Goal: Task Accomplishment & Management: Use online tool/utility

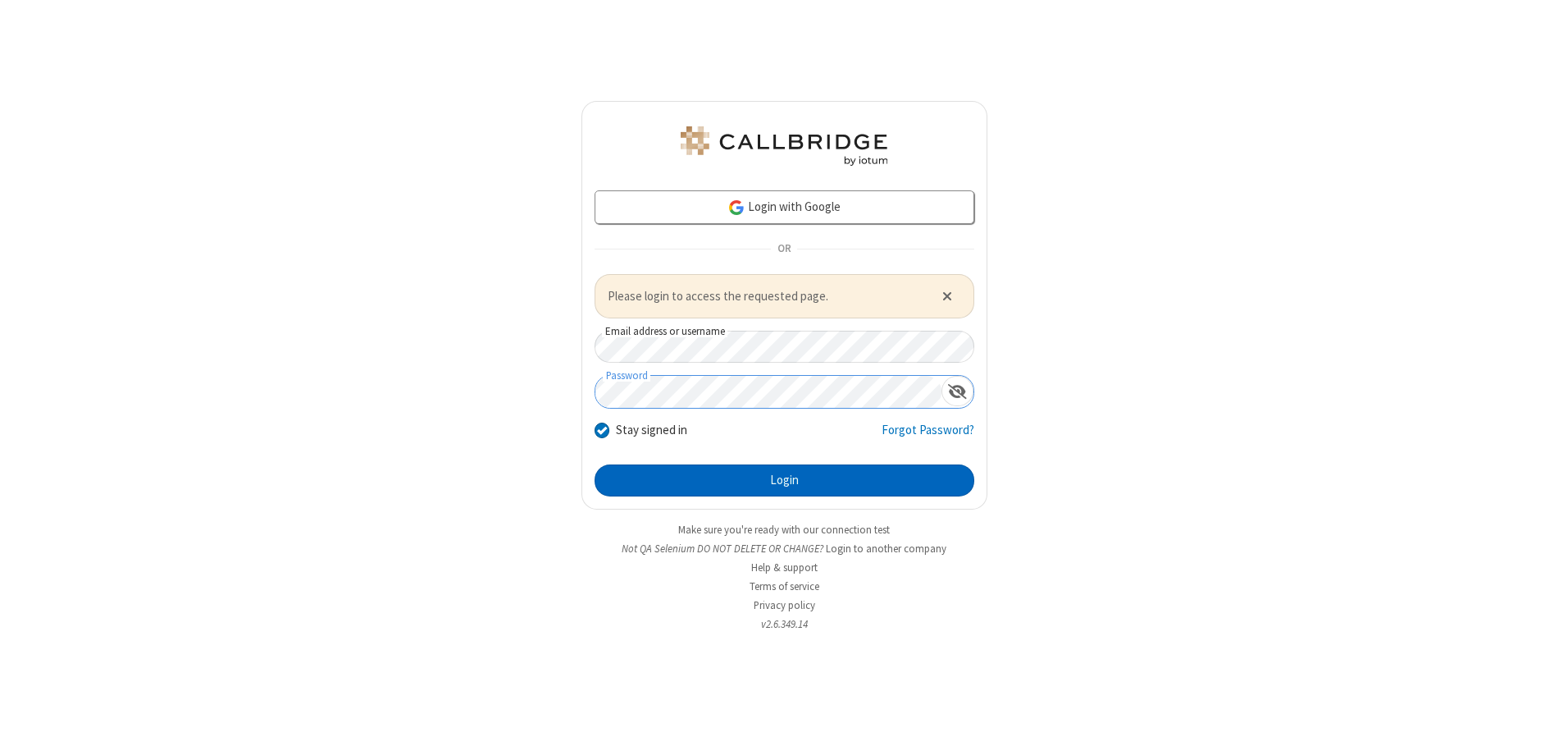
click at [784, 480] on button "Login" at bounding box center [784, 481] width 379 height 33
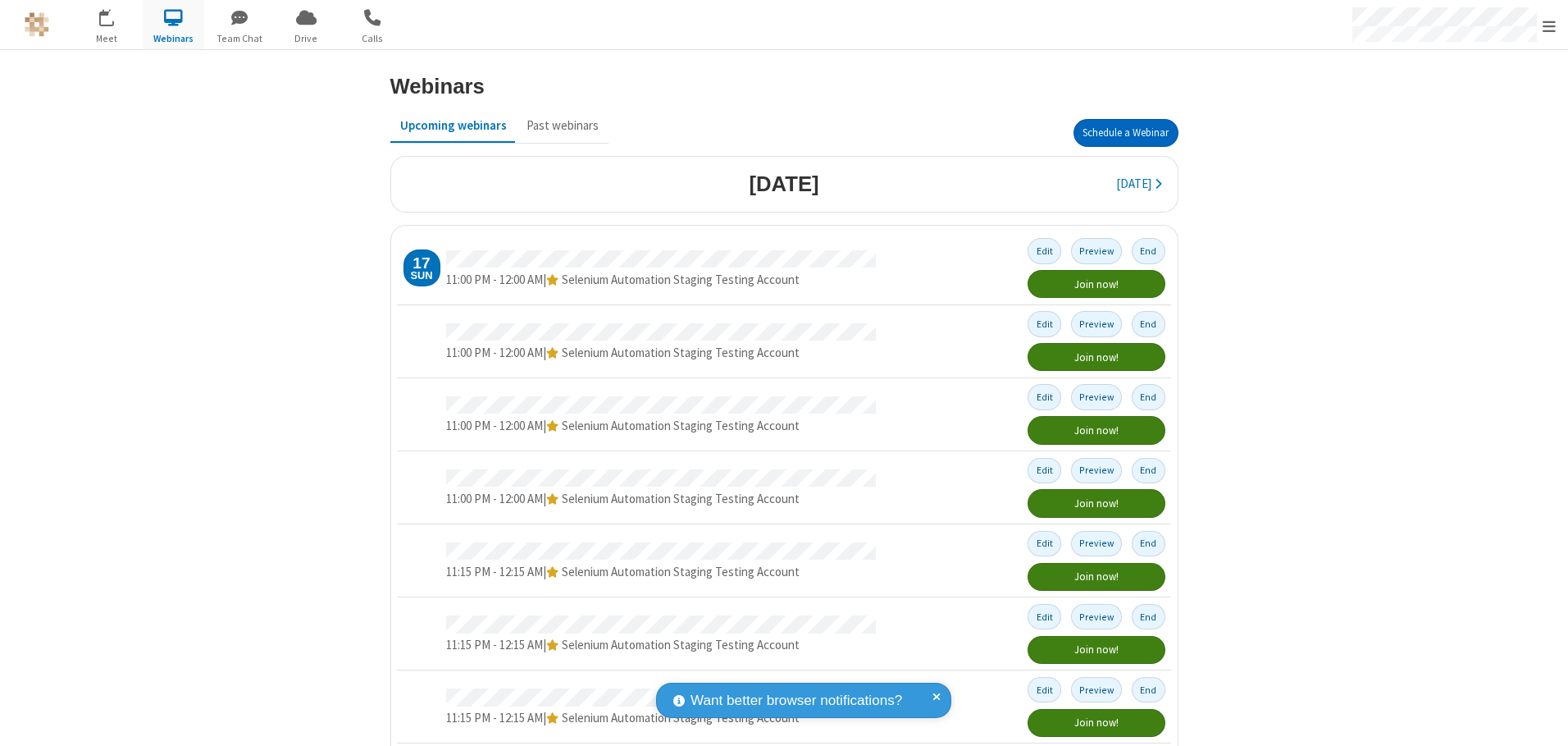
click at [1119, 133] on button "Schedule a Webinar" at bounding box center [1125, 133] width 105 height 28
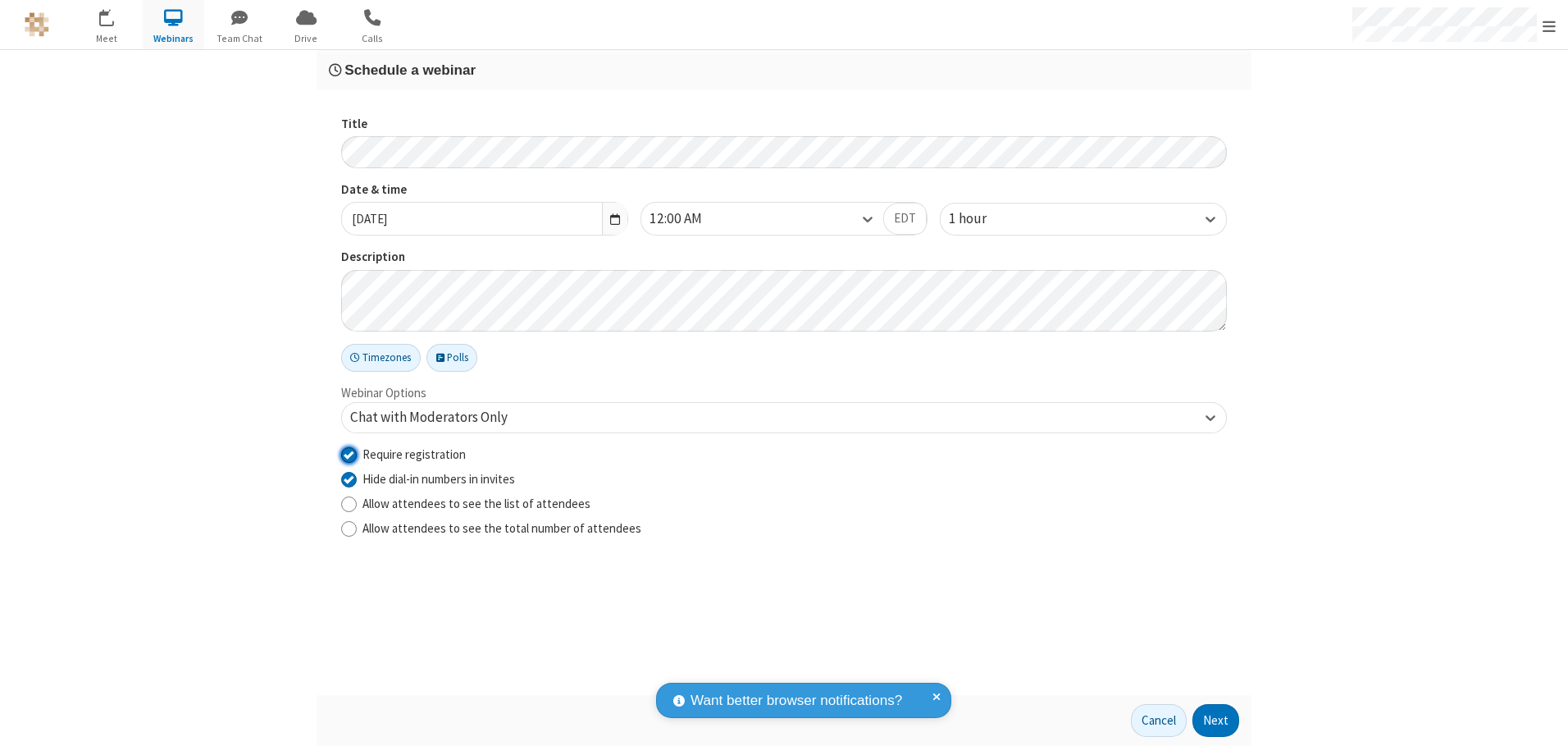
click at [348, 454] on input "Require registration" at bounding box center [349, 454] width 16 height 17
checkbox input "false"
click at [1216, 720] on button "Next" at bounding box center [1216, 720] width 47 height 33
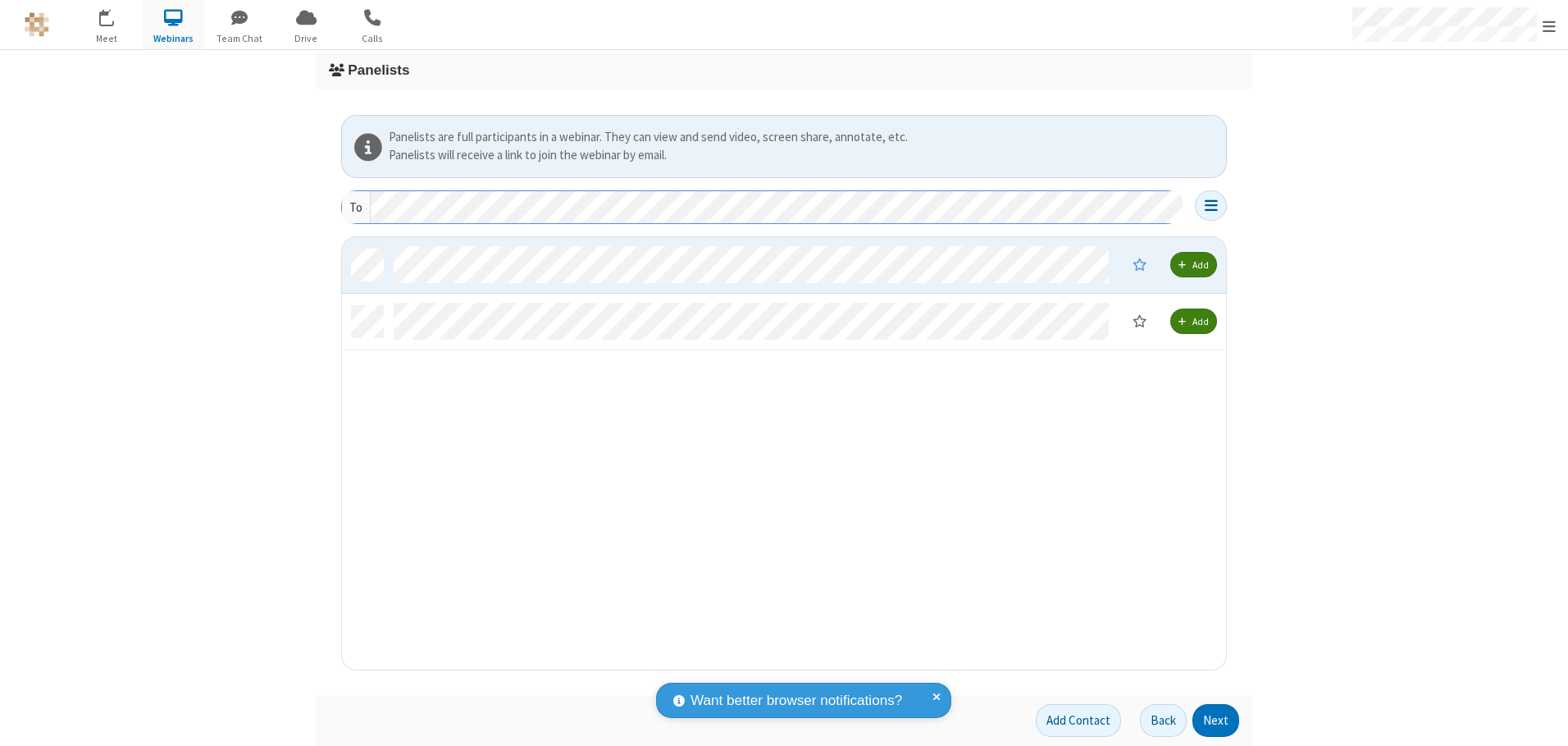
scroll to position [420, 872]
click at [1216, 720] on button "Next" at bounding box center [1216, 720] width 47 height 33
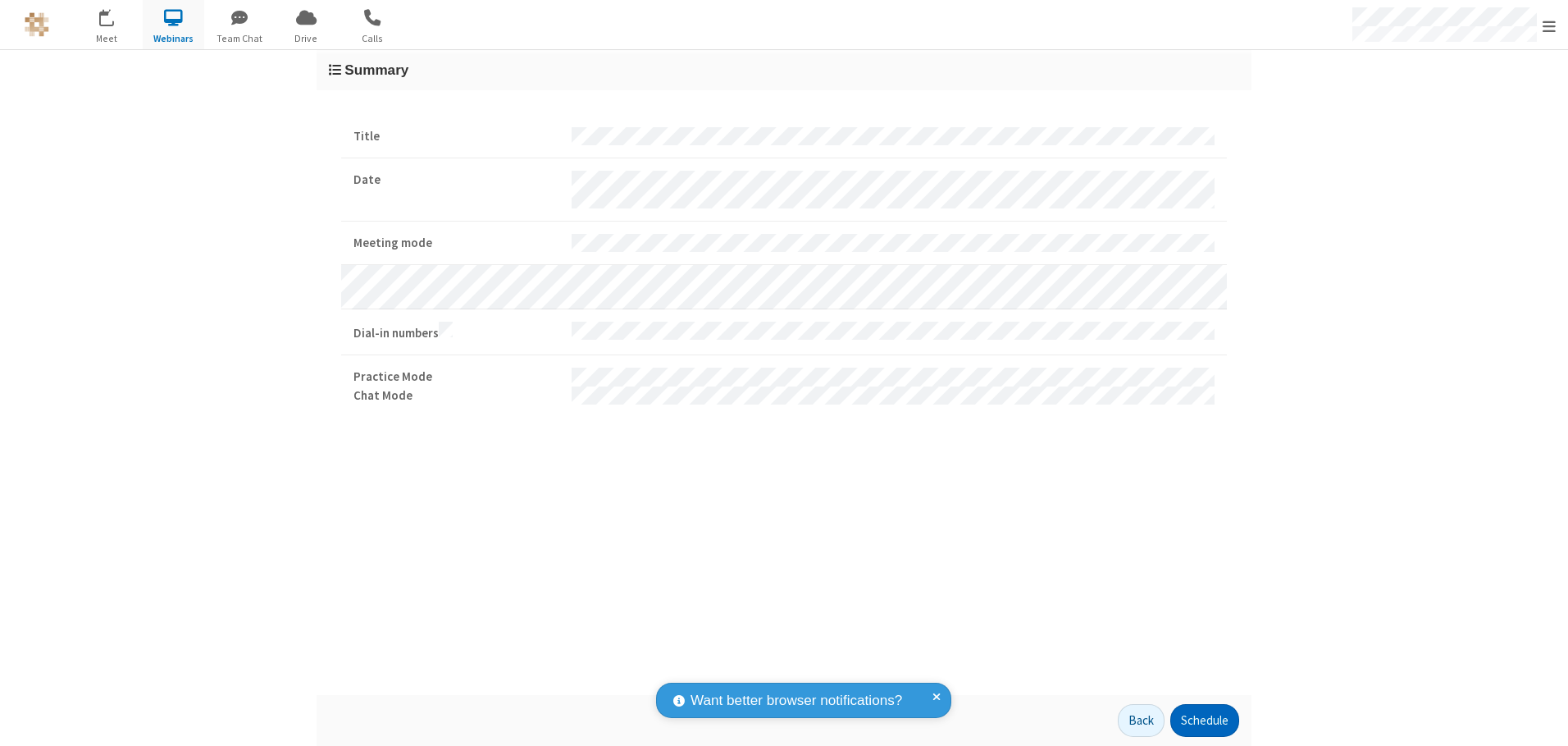
click at [1203, 720] on button "Schedule" at bounding box center [1204, 720] width 69 height 33
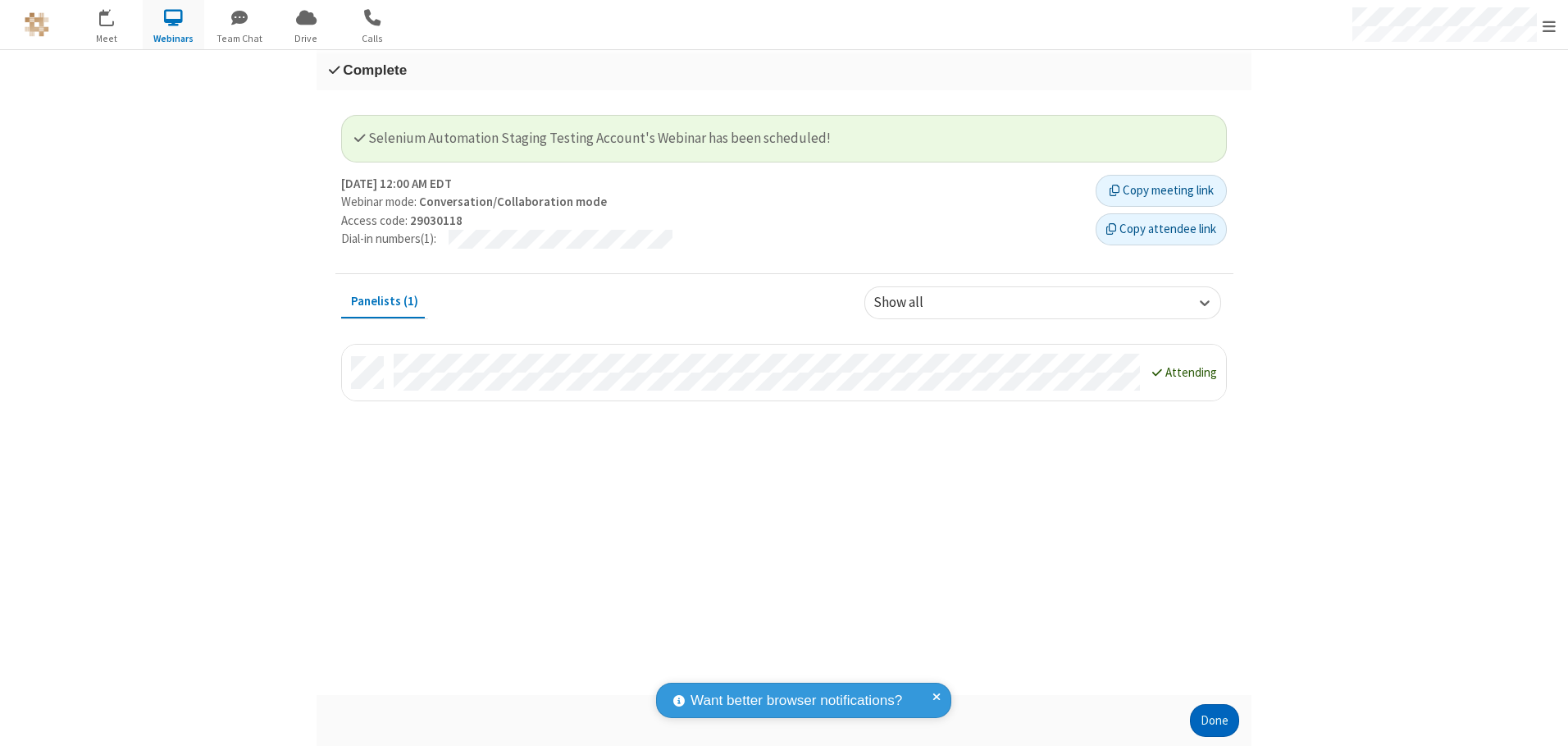
click at [1215, 720] on button "Done" at bounding box center [1214, 720] width 49 height 33
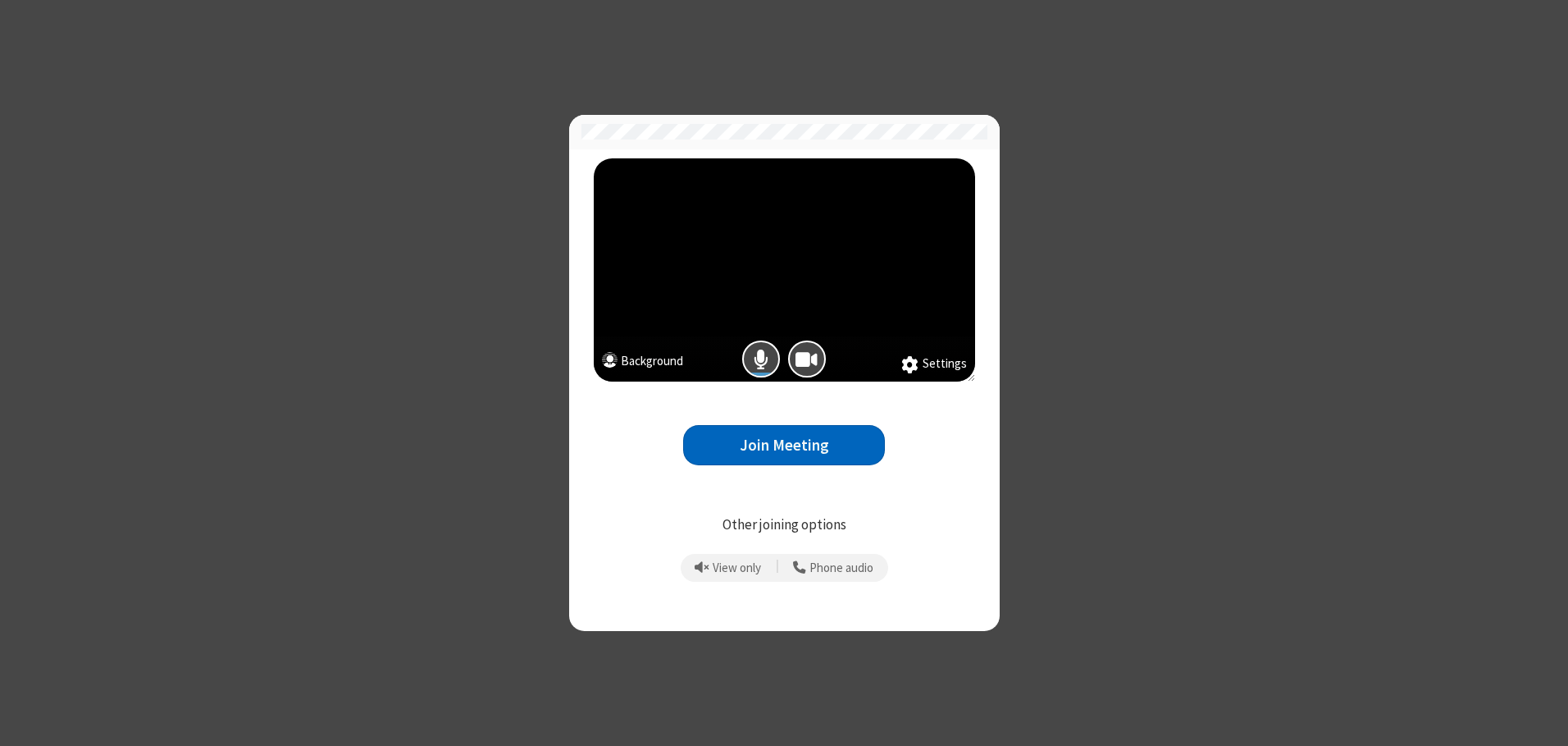
click at [784, 444] on button "Join Meeting" at bounding box center [784, 445] width 201 height 41
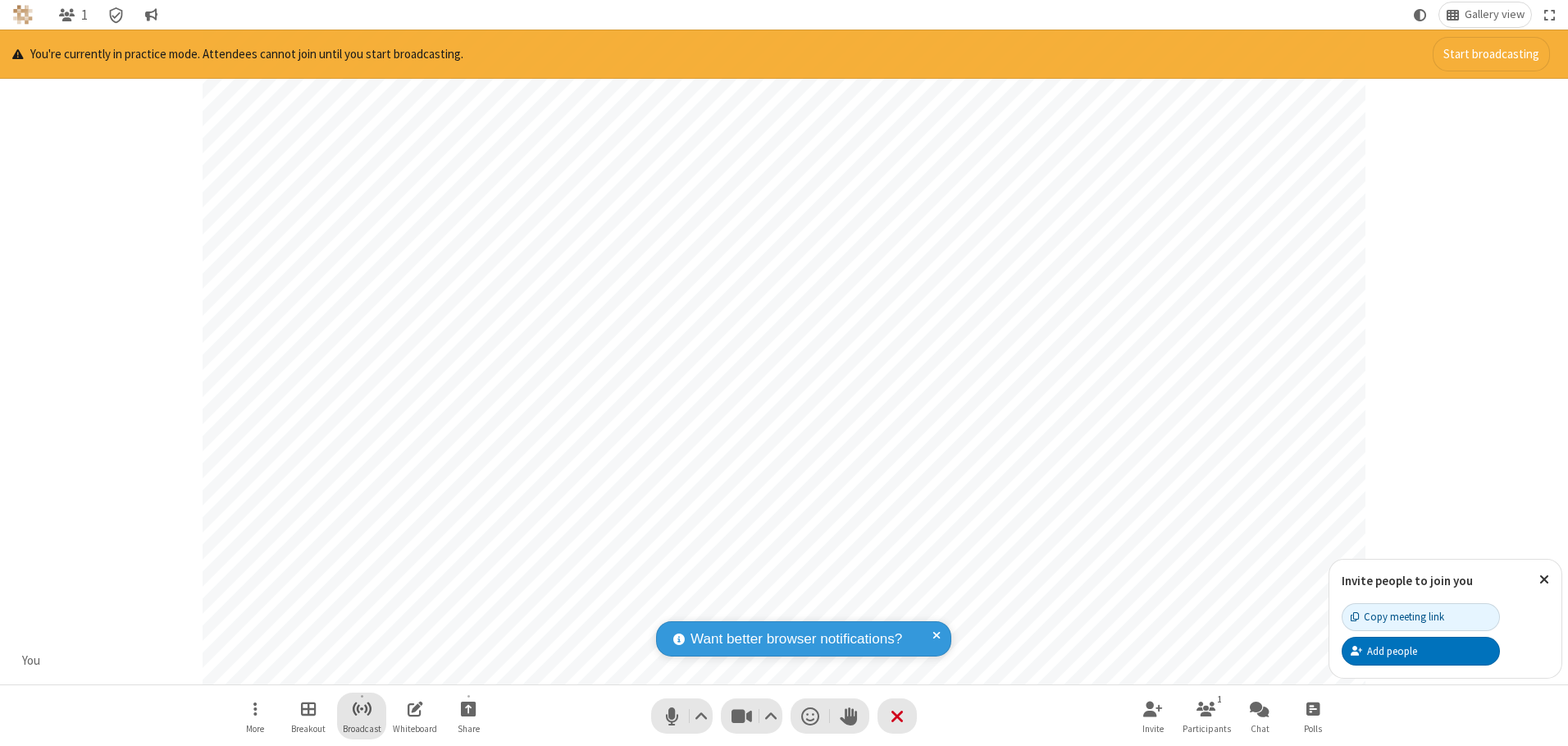
click at [361, 708] on span "Start broadcast" at bounding box center [362, 709] width 21 height 21
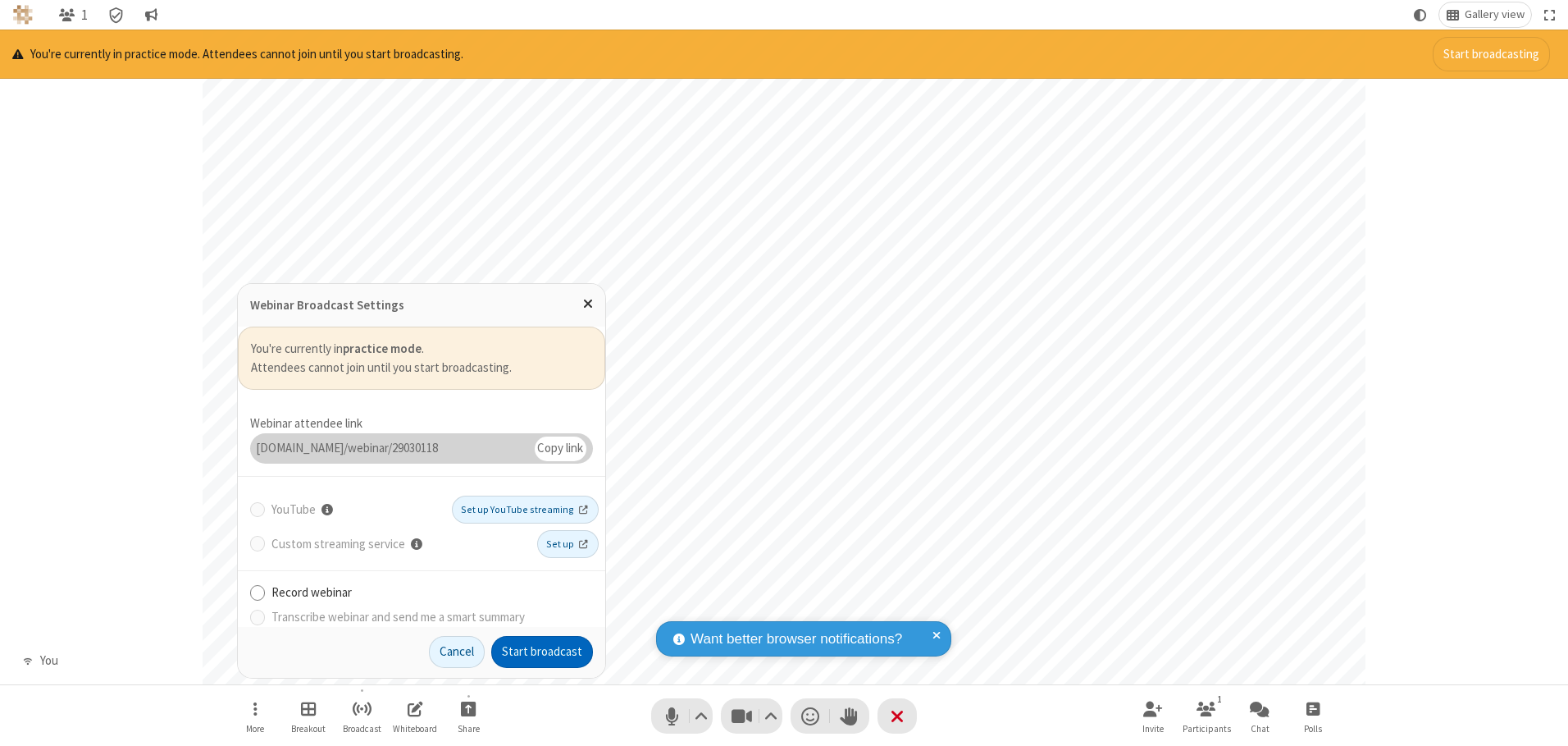
click at [542, 652] on button "Start broadcast" at bounding box center [542, 653] width 102 height 33
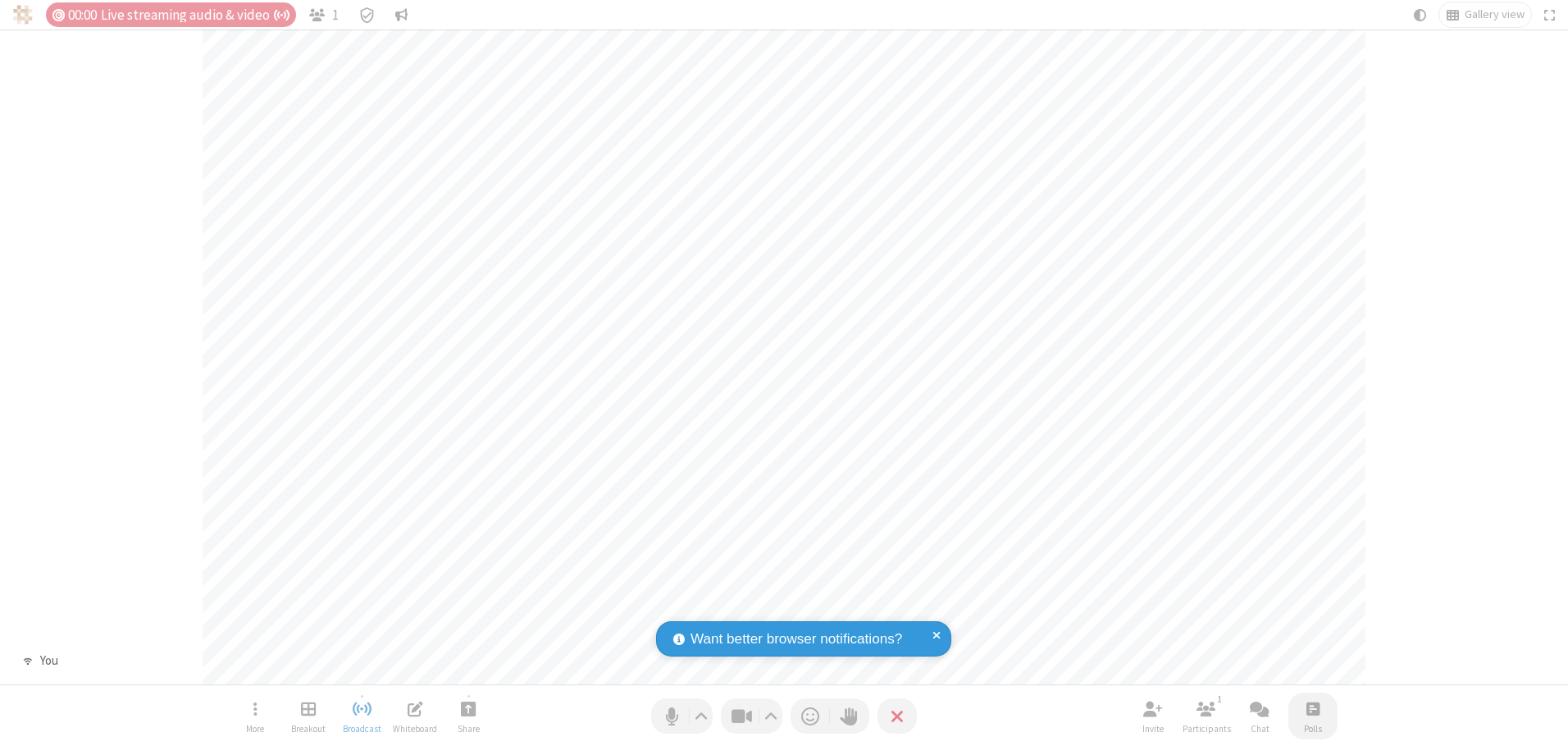
click at [1312, 708] on span "Open poll" at bounding box center [1312, 709] width 13 height 21
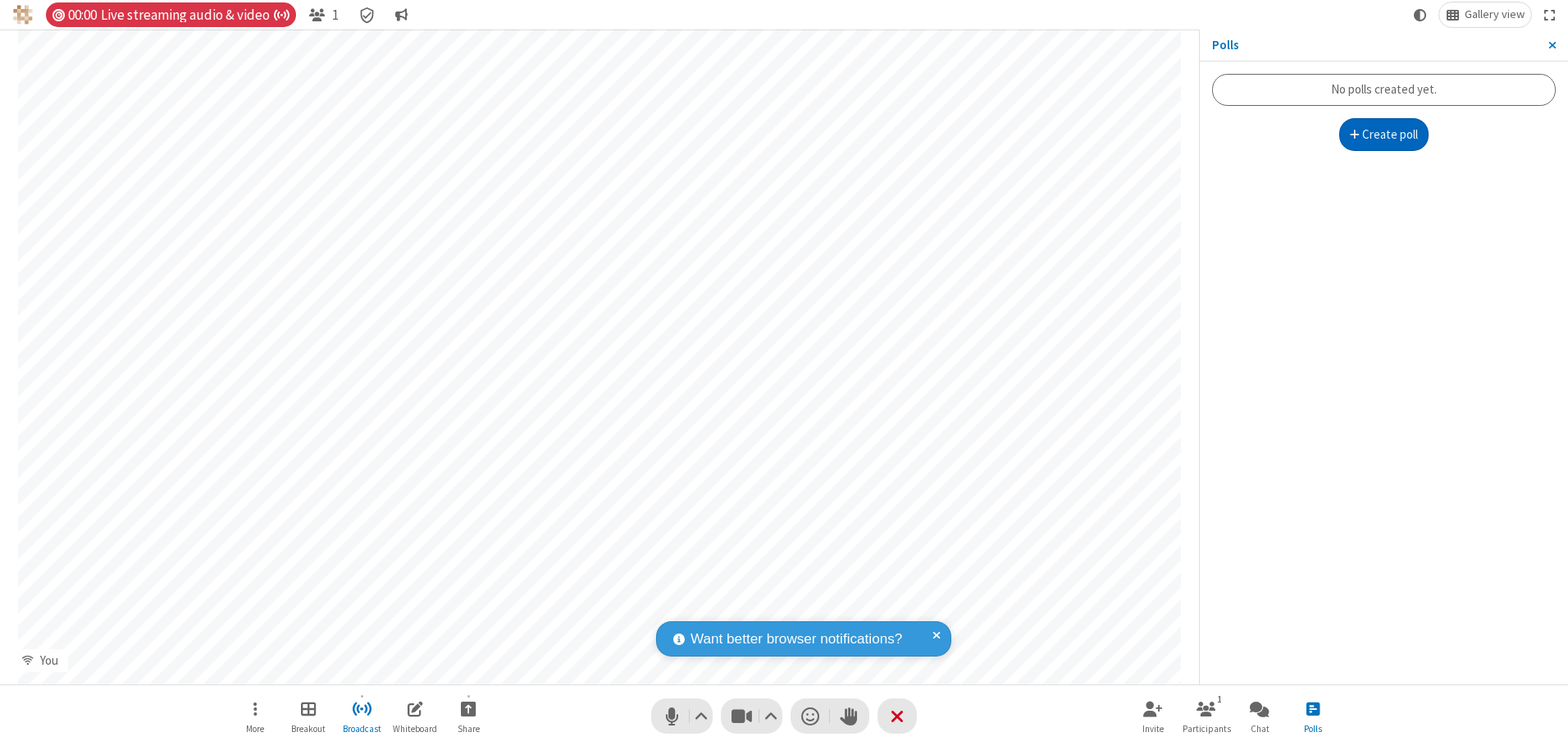
click at [1383, 135] on button "Create poll" at bounding box center [1384, 135] width 90 height 33
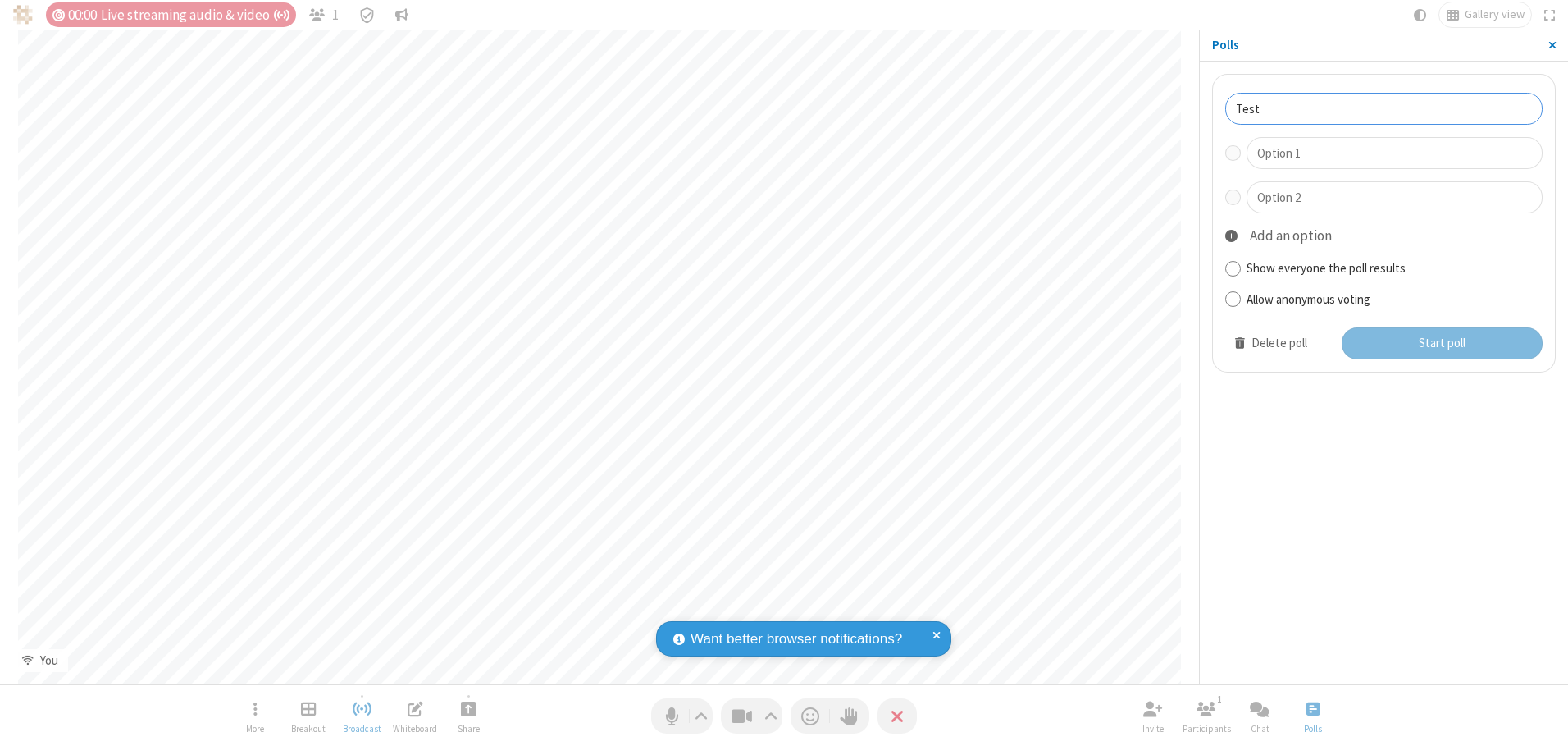
type input "Test"
type input "Yes"
type input "No"
